Goal: Task Accomplishment & Management: Manage account settings

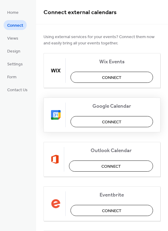
click at [103, 120] on span "Connect" at bounding box center [112, 122] width 20 height 6
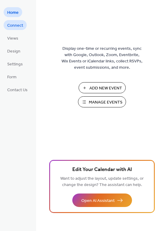
click at [16, 25] on span "Connect" at bounding box center [15, 26] width 16 height 6
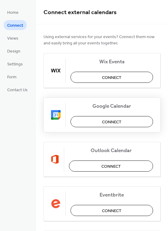
click at [112, 125] on span "Connect" at bounding box center [112, 122] width 20 height 6
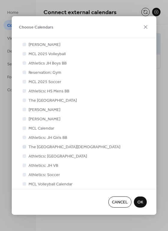
scroll to position [251, 0]
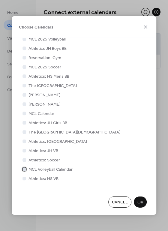
click at [24, 170] on div at bounding box center [25, 169] width 4 height 4
click at [138, 201] on span "OK" at bounding box center [140, 203] width 6 height 6
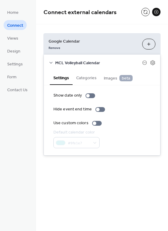
click at [81, 79] on button "Categories" at bounding box center [87, 78] width 28 height 14
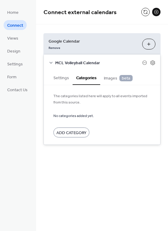
click at [112, 78] on span "Images beta" at bounding box center [118, 78] width 29 height 7
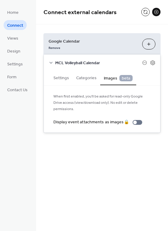
click at [133, 77] on button "Images beta" at bounding box center [118, 78] width 36 height 15
click at [62, 81] on button "Settings" at bounding box center [61, 78] width 23 height 14
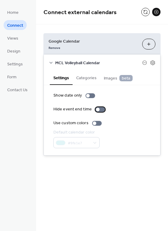
click at [102, 110] on div at bounding box center [100, 109] width 10 height 5
click at [99, 125] on div at bounding box center [97, 123] width 10 height 5
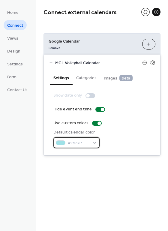
click at [82, 144] on span "#9fe1e7" at bounding box center [79, 143] width 22 height 6
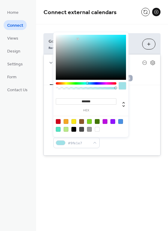
click at [66, 131] on div at bounding box center [66, 129] width 5 height 5
type input "*******"
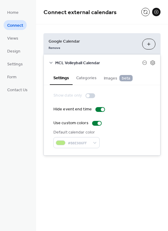
click at [141, 210] on div "Connect external calendars Google Calendar Remove Choose Calendars MCL Volleyba…" at bounding box center [102, 115] width 132 height 231
click at [24, 53] on ul "Home Connect Views Design Settings Form Contact Us" at bounding box center [18, 50] width 28 height 87
click at [5, 50] on link "Design" at bounding box center [14, 51] width 20 height 10
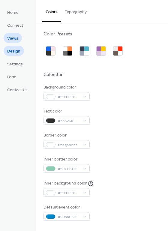
click at [18, 36] on link "Views" at bounding box center [13, 38] width 18 height 10
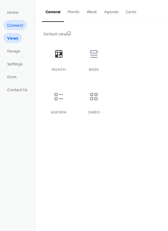
click at [18, 26] on span "Connect" at bounding box center [15, 26] width 16 height 6
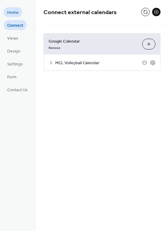
click at [17, 11] on span "Home" at bounding box center [12, 13] width 11 height 6
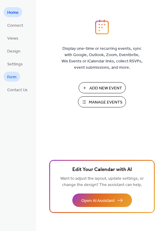
click at [13, 79] on span "Form" at bounding box center [11, 77] width 9 height 6
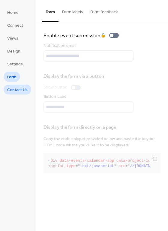
click at [16, 89] on span "Contact Us" at bounding box center [17, 90] width 20 height 6
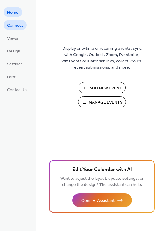
click at [12, 27] on span "Connect" at bounding box center [15, 26] width 16 height 6
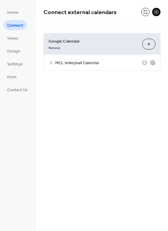
click at [153, 42] on button "Choose Calendars" at bounding box center [148, 44] width 13 height 11
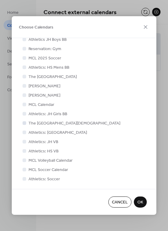
scroll to position [261, 0]
click at [25, 170] on div at bounding box center [25, 169] width 4 height 4
click at [142, 204] on span "OK" at bounding box center [140, 203] width 6 height 6
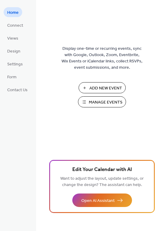
click at [17, 32] on ul "Home Connect Views Design Settings Form Contact Us" at bounding box center [18, 50] width 28 height 87
click at [16, 28] on span "Connect" at bounding box center [15, 26] width 16 height 6
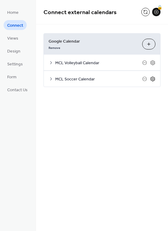
click at [154, 80] on icon at bounding box center [152, 78] width 5 height 5
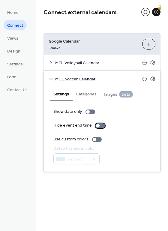
click at [100, 126] on div at bounding box center [100, 125] width 10 height 5
click at [97, 139] on div at bounding box center [97, 139] width 10 height 5
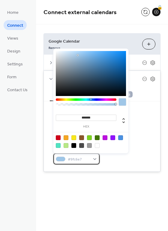
click at [94, 161] on div "#9fc6e7" at bounding box center [76, 158] width 46 height 11
click at [66, 138] on div at bounding box center [66, 137] width 5 height 5
type input "*******"
